Goal: Task Accomplishment & Management: Complete application form

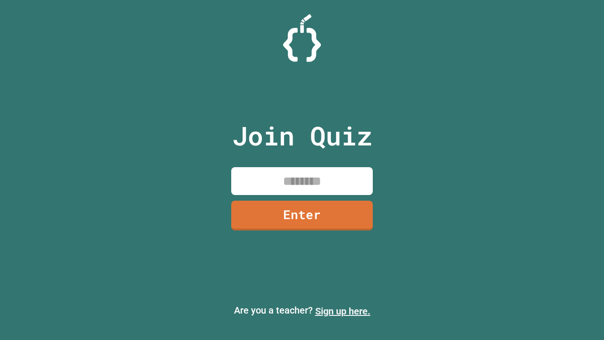
click at [343, 311] on link "Sign up here." at bounding box center [342, 310] width 55 height 11
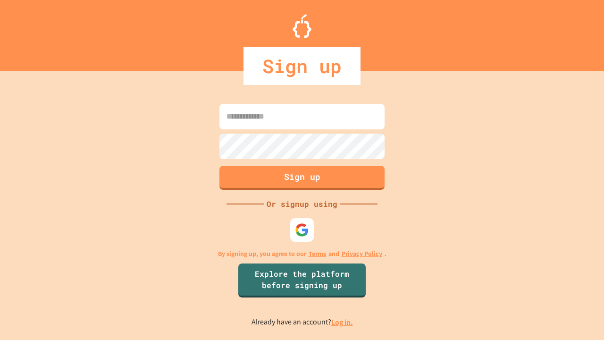
click at [343, 322] on link "Log in." at bounding box center [342, 322] width 22 height 10
